Goal: Information Seeking & Learning: Learn about a topic

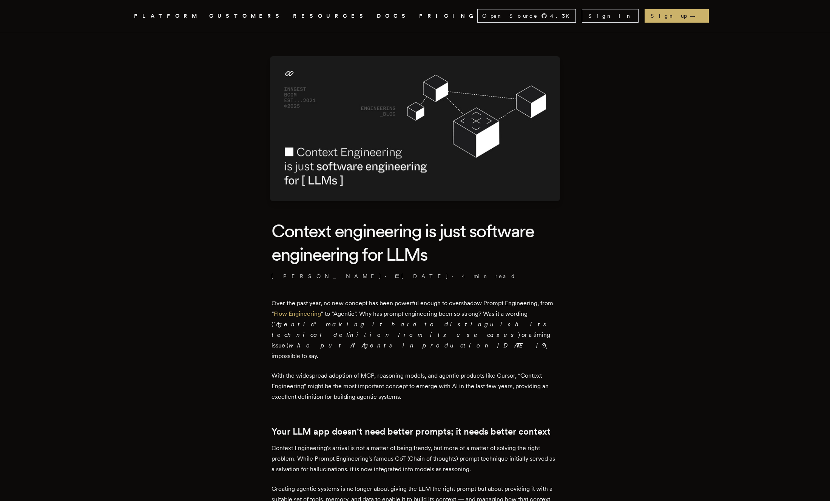
click at [260, 17] on div "PLATFORM CUSTOMERS RESOURCES DOCS PRICING" at bounding box center [305, 15] width 343 height 9
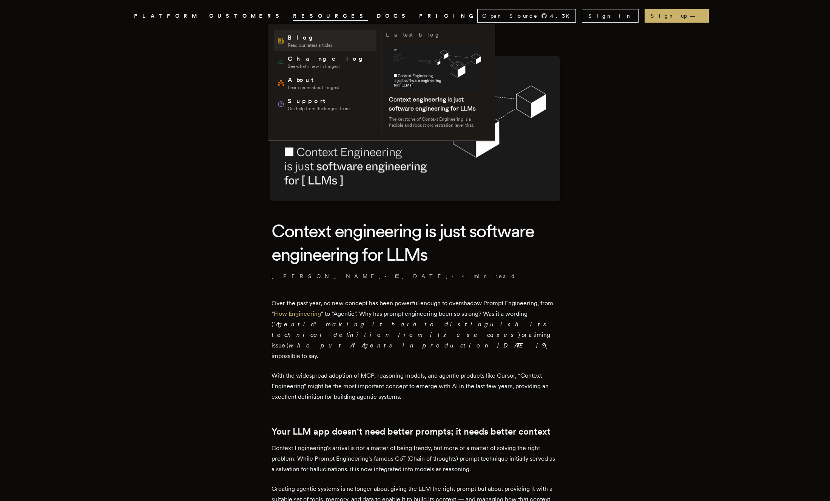
click at [292, 41] on span "Blog" at bounding box center [310, 37] width 45 height 9
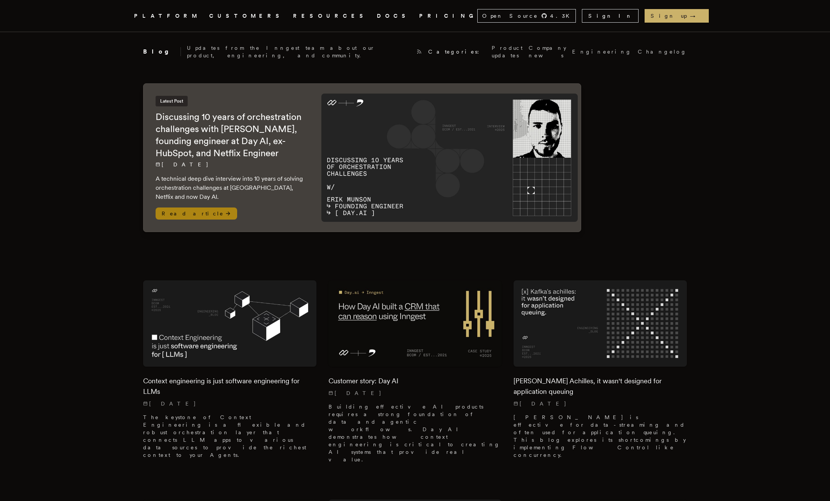
click at [372, 172] on img at bounding box center [449, 158] width 256 height 128
